Goal: Information Seeking & Learning: Learn about a topic

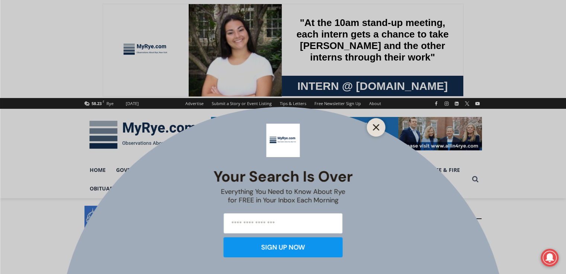
click at [373, 127] on icon "Close" at bounding box center [376, 127] width 7 height 7
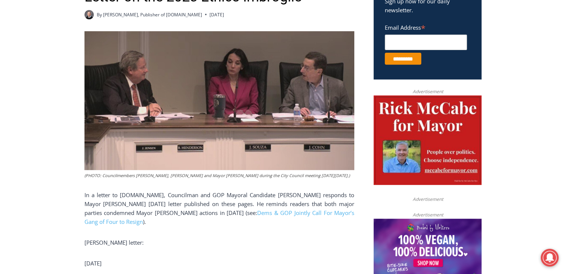
scroll to position [186, 0]
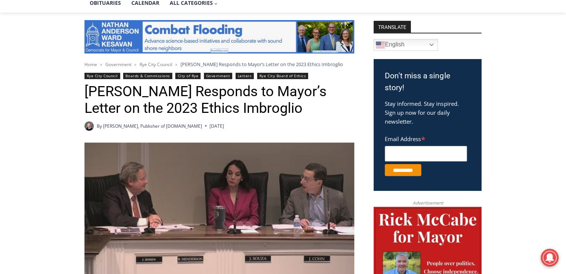
click at [120, 64] on span "Government" at bounding box center [118, 64] width 26 height 6
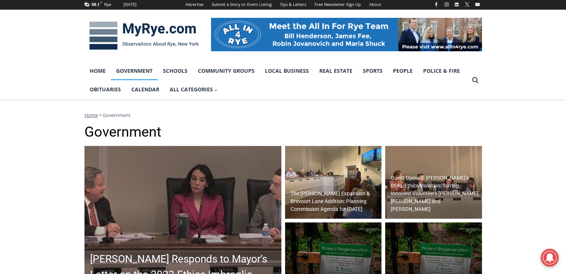
scroll to position [149, 0]
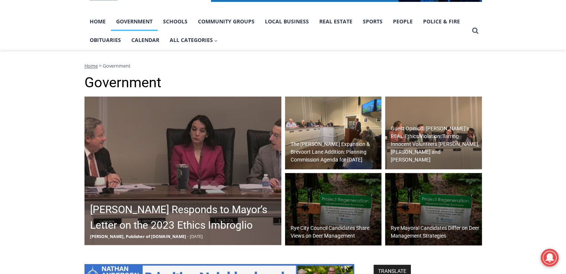
click at [405, 150] on h2 "Guest Opinion: [PERSON_NAME]’s REAL Ethics Violation: Tarring Innocent Voluntee…" at bounding box center [435, 144] width 89 height 39
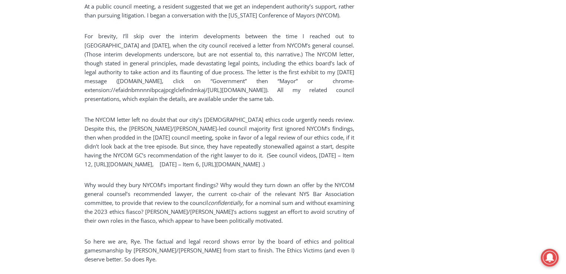
scroll to position [1376, 0]
